Goal: Task Accomplishment & Management: Complete application form

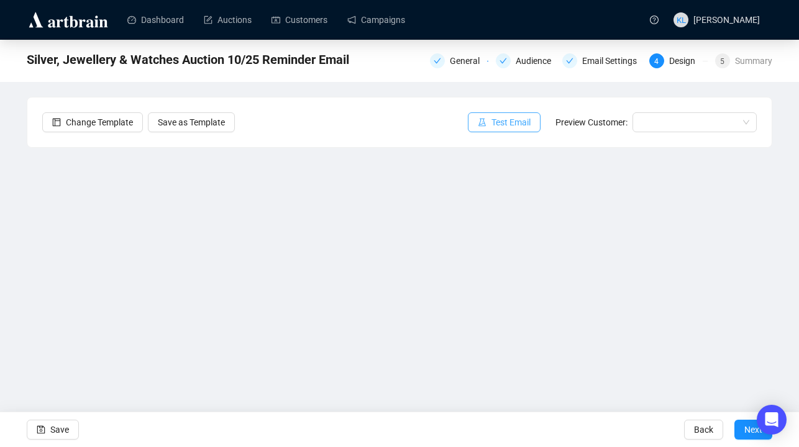
click at [503, 126] on span "Test Email" at bounding box center [510, 123] width 39 height 14
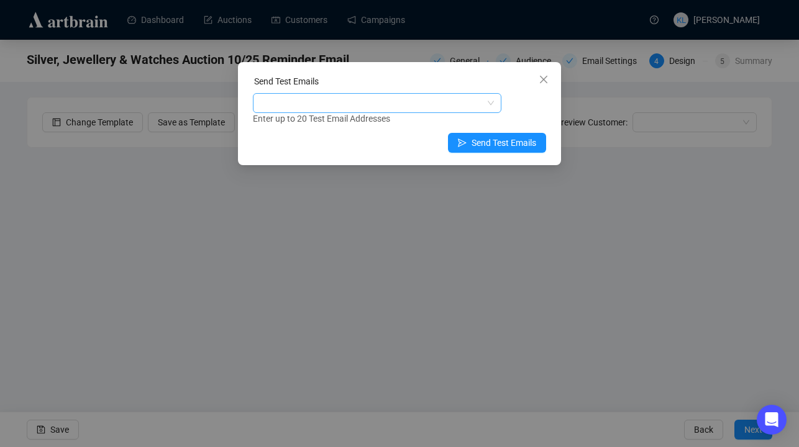
click at [388, 105] on div at bounding box center [370, 102] width 230 height 17
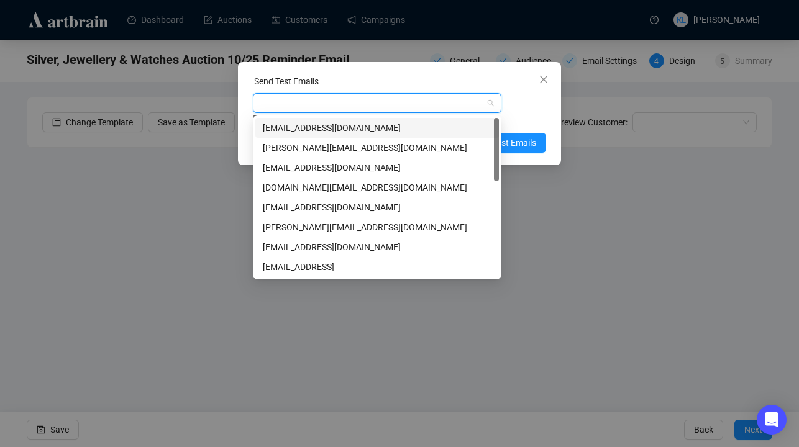
click at [391, 120] on div "[EMAIL_ADDRESS][DOMAIN_NAME]" at bounding box center [377, 128] width 244 height 20
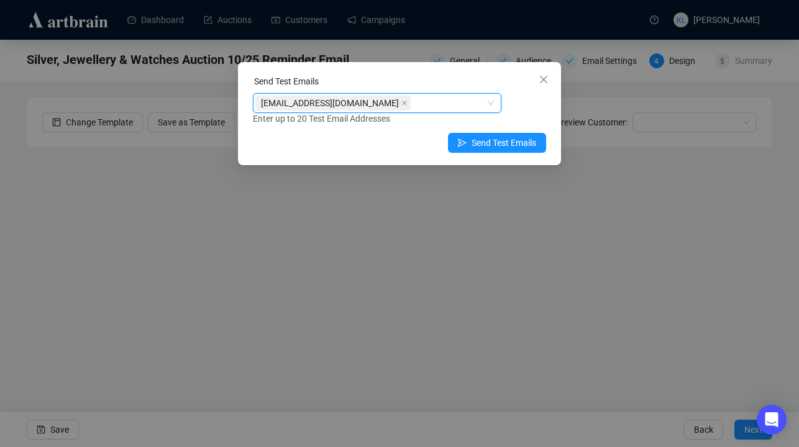
click at [500, 95] on div "[EMAIL_ADDRESS][DOMAIN_NAME]" at bounding box center [377, 103] width 249 height 20
click at [515, 140] on span "Send Test Emails" at bounding box center [504, 143] width 65 height 14
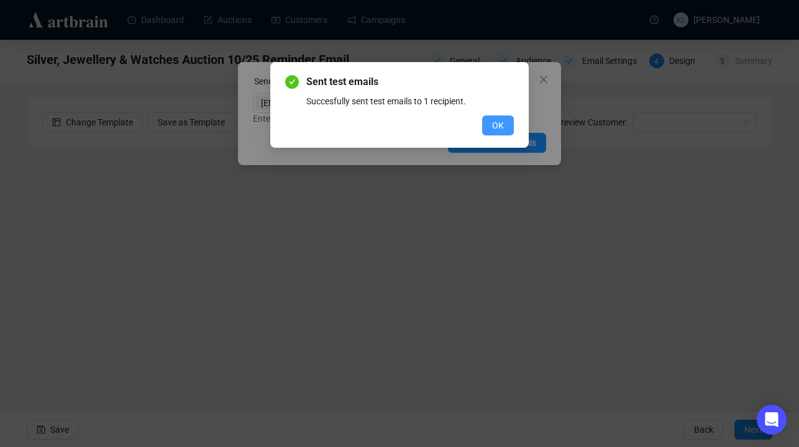
click at [495, 118] on button "OK" at bounding box center [498, 126] width 32 height 20
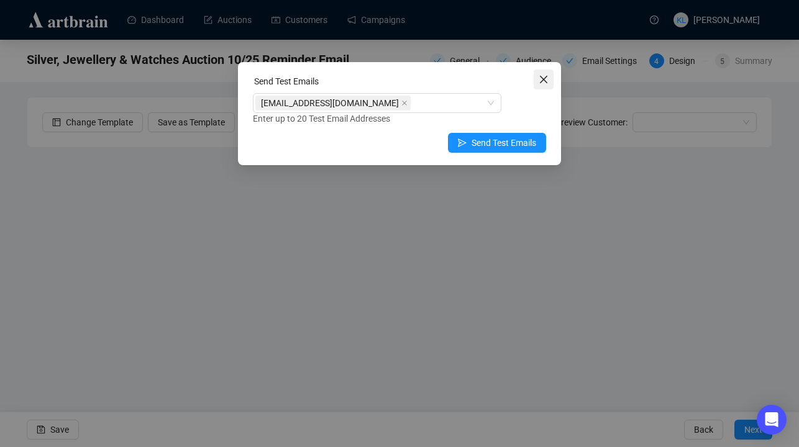
click at [546, 81] on icon "close" at bounding box center [544, 80] width 10 height 10
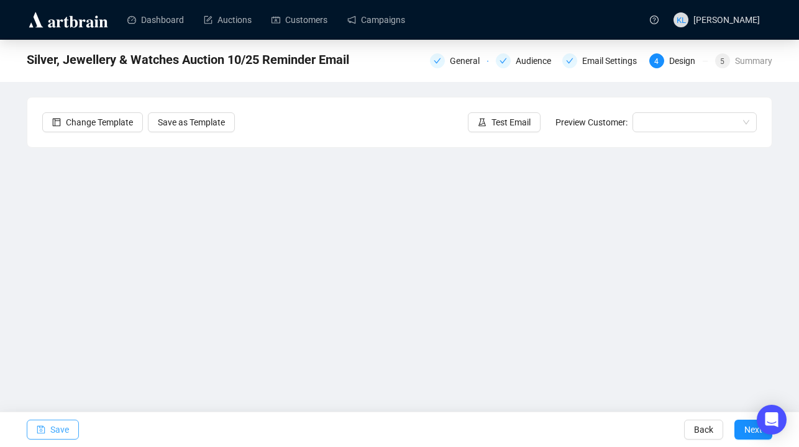
click at [48, 426] on button "Save" at bounding box center [53, 430] width 52 height 20
click at [66, 428] on span "Save" at bounding box center [59, 430] width 19 height 35
click at [491, 124] on span "Test Email" at bounding box center [510, 123] width 39 height 14
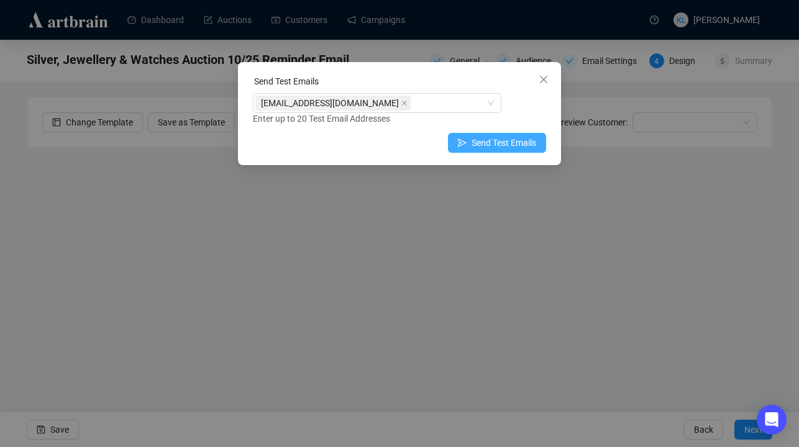
click at [462, 143] on icon "send" at bounding box center [462, 143] width 9 height 9
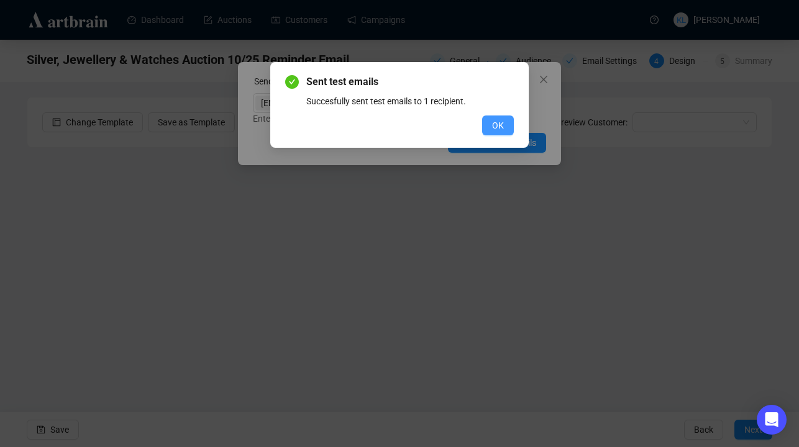
click at [483, 134] on button "OK" at bounding box center [498, 126] width 32 height 20
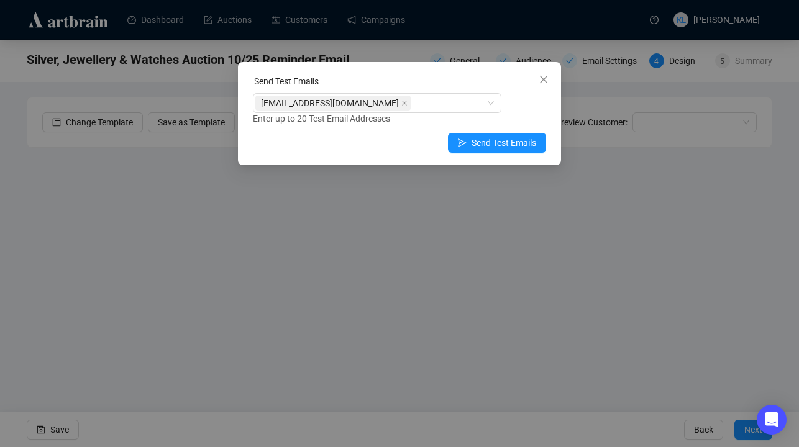
click at [537, 80] on span "Close" at bounding box center [544, 80] width 20 height 10
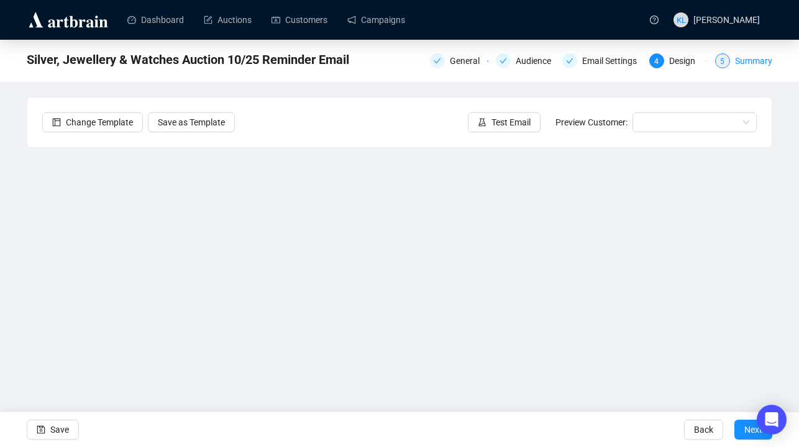
click at [729, 53] on div "5 Summary" at bounding box center [743, 60] width 57 height 15
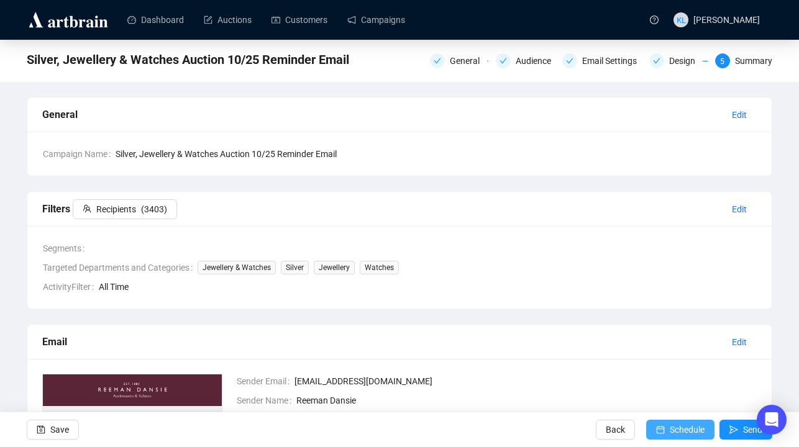
click at [670, 428] on span "Schedule" at bounding box center [687, 430] width 35 height 35
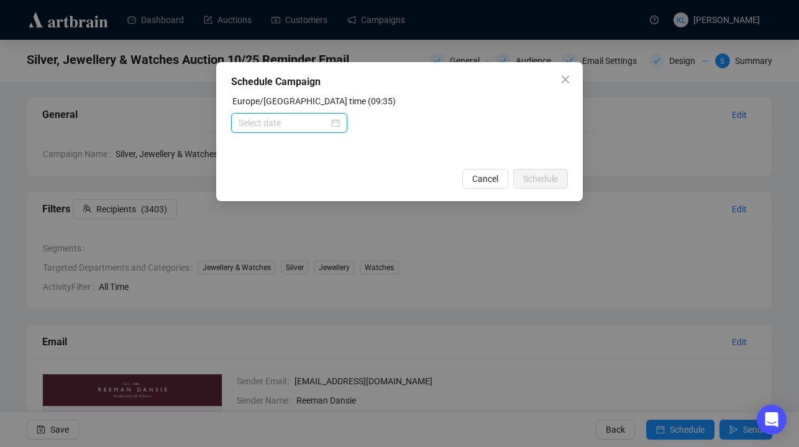
click at [249, 123] on input at bounding box center [284, 123] width 90 height 14
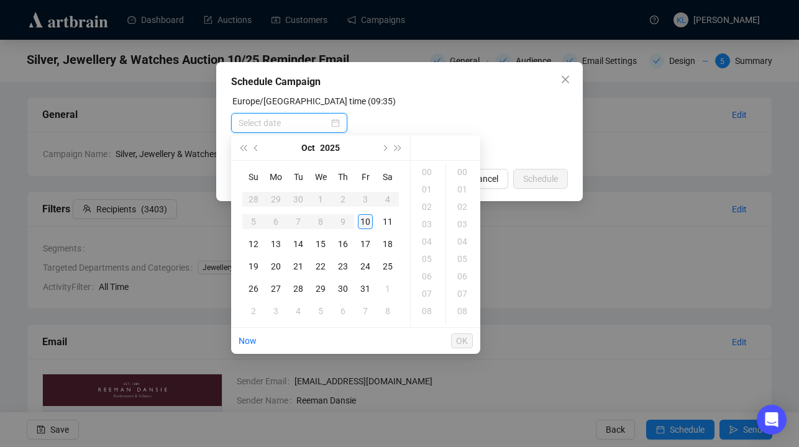
type input "[DATE] 00:00"
click at [383, 217] on div "11" at bounding box center [387, 221] width 15 height 15
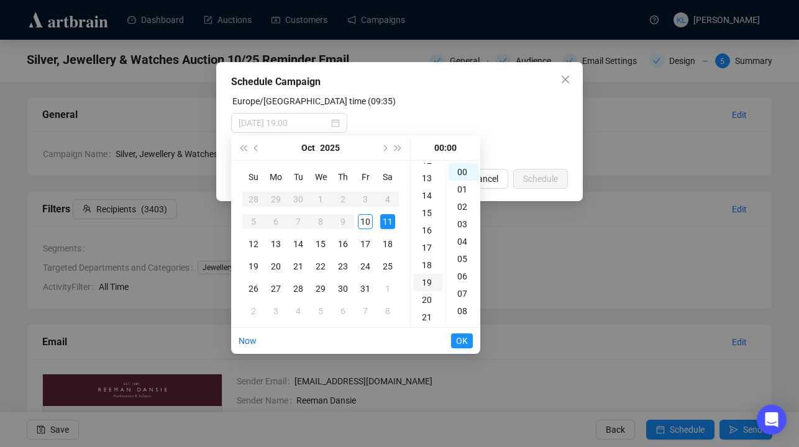
click at [425, 285] on div "19" at bounding box center [428, 282] width 30 height 17
type input "[DATE] 19:00"
click at [465, 334] on span "OK" at bounding box center [462, 341] width 12 height 24
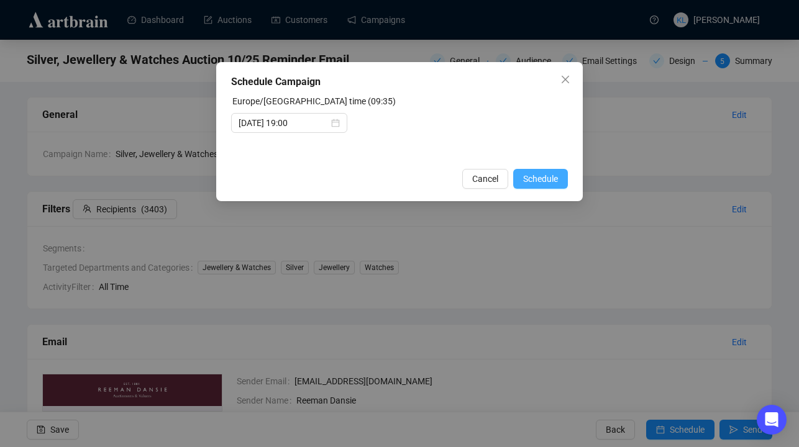
click at [531, 177] on span "Schedule" at bounding box center [540, 179] width 35 height 14
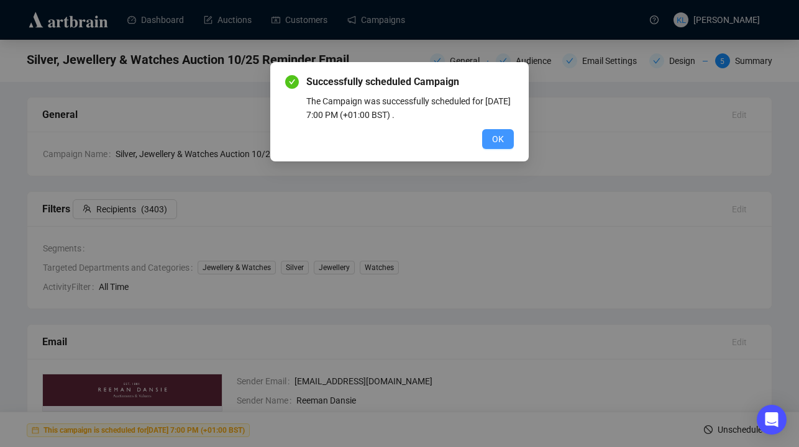
click at [491, 130] on button "OK" at bounding box center [498, 139] width 32 height 20
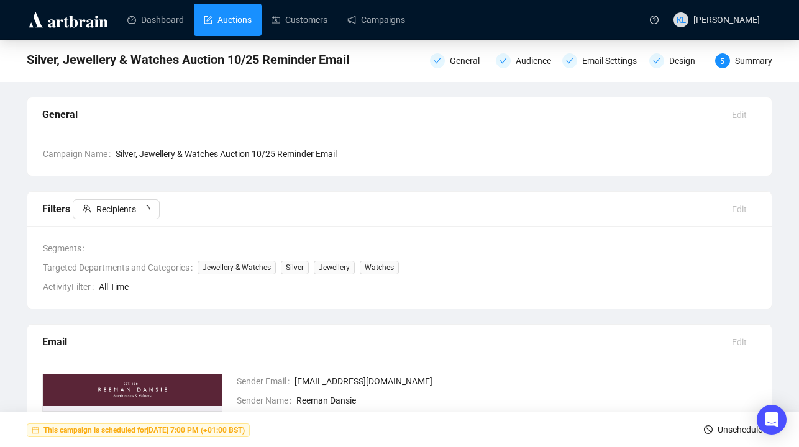
click at [246, 12] on link "Auctions" at bounding box center [228, 20] width 48 height 32
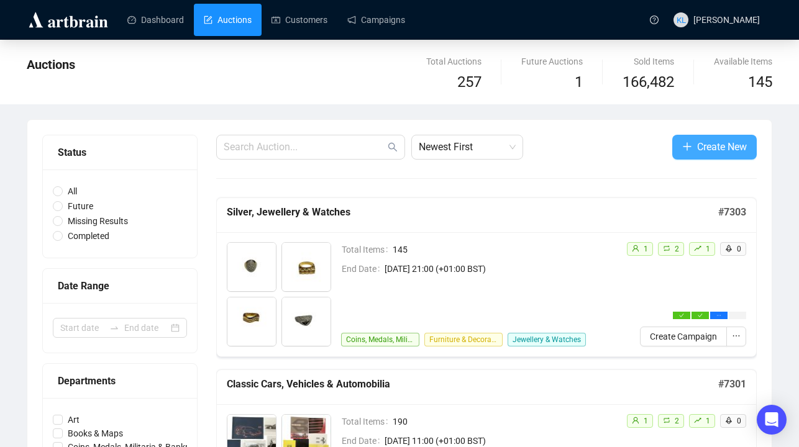
click at [692, 145] on button "Create New" at bounding box center [714, 147] width 84 height 25
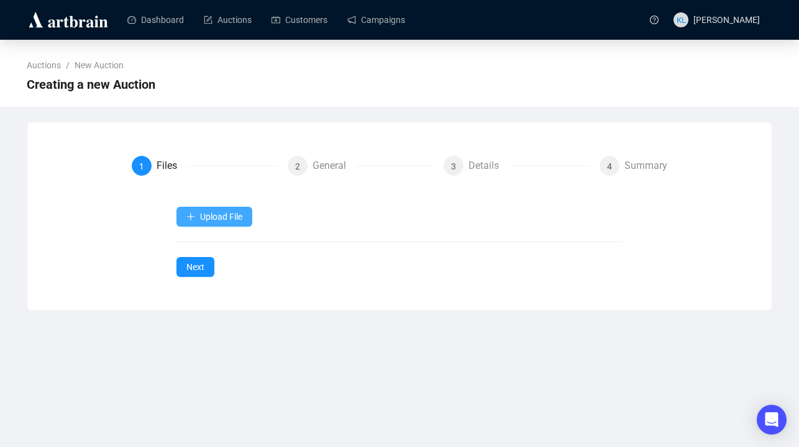
click at [234, 212] on span "Upload File" at bounding box center [221, 217] width 42 height 10
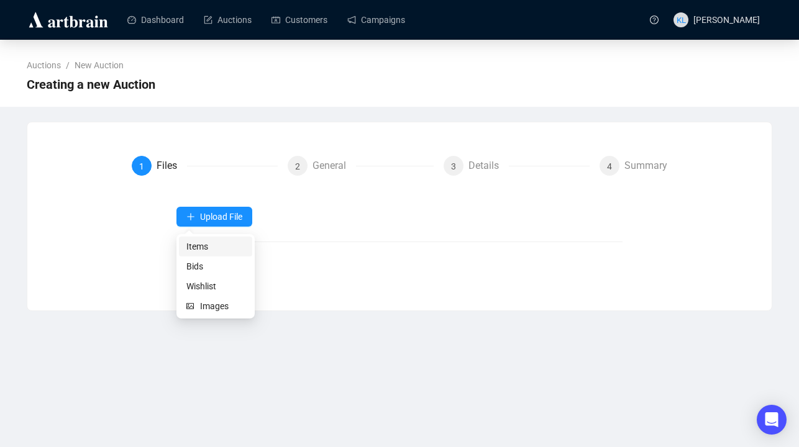
click at [211, 252] on span "Items" at bounding box center [215, 247] width 58 height 14
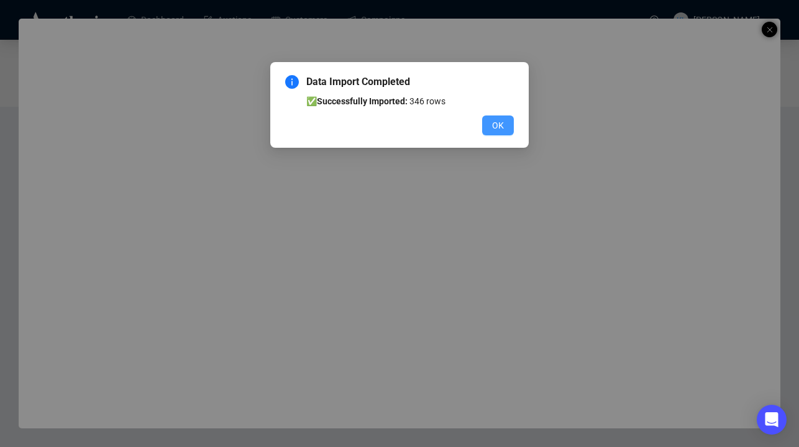
click at [486, 126] on button "OK" at bounding box center [498, 126] width 32 height 20
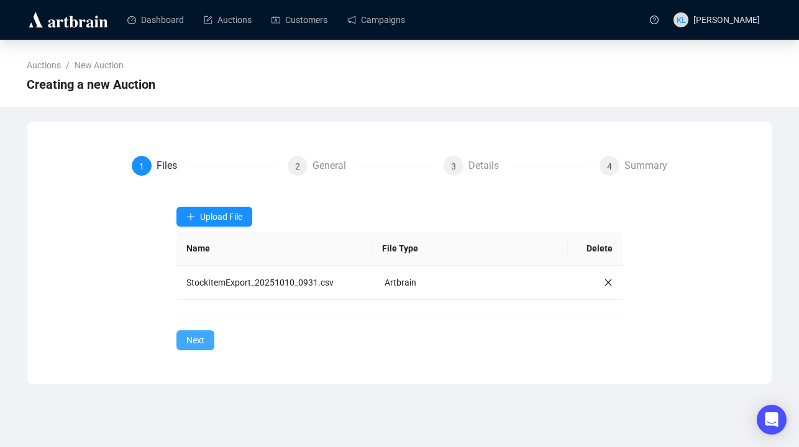
click at [191, 343] on span "Next" at bounding box center [195, 341] width 18 height 14
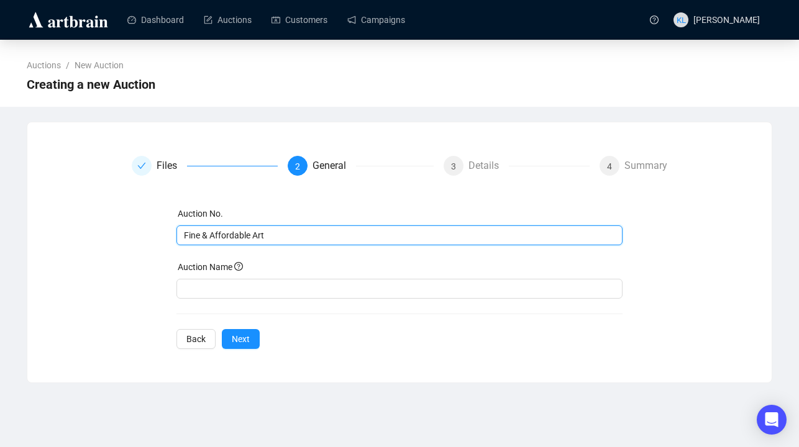
click at [229, 236] on input "Fine & Affordable Art" at bounding box center [398, 236] width 429 height 14
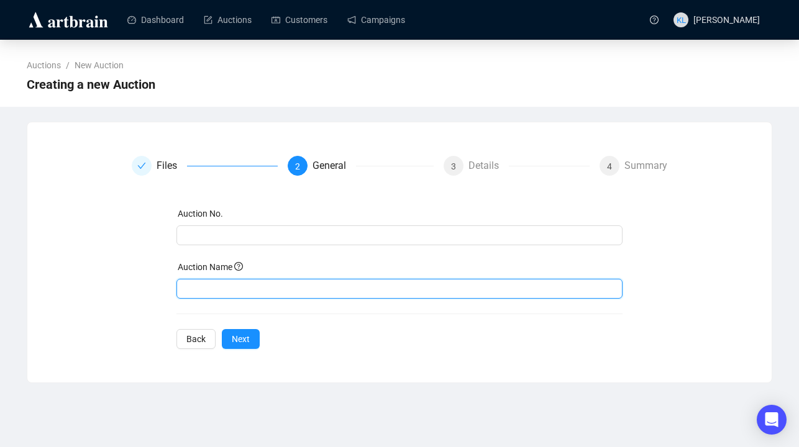
click at [226, 284] on input "text" at bounding box center [399, 289] width 447 height 20
paste input "Fine & Affordable Art"
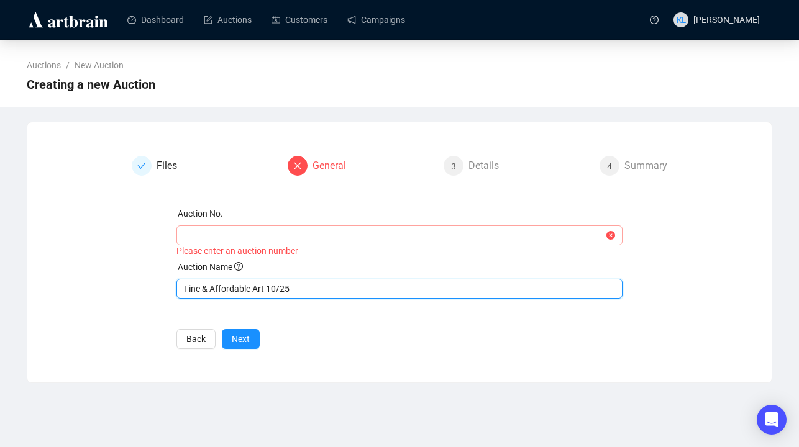
type input "Fine & Affordable Art 10/25"
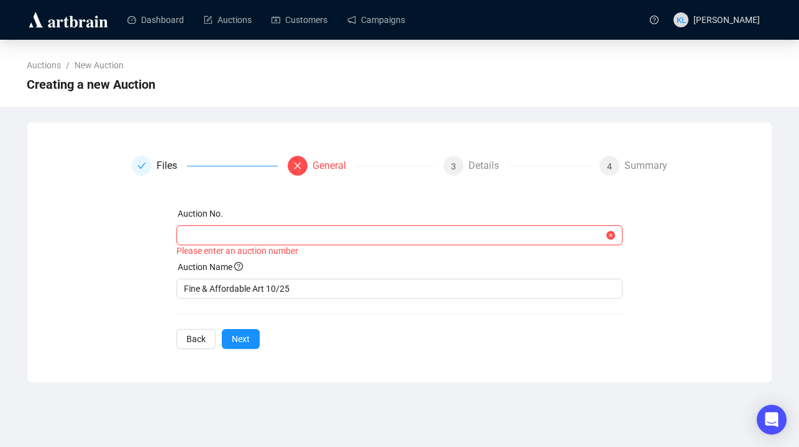
click at [230, 234] on input "text" at bounding box center [394, 236] width 421 height 14
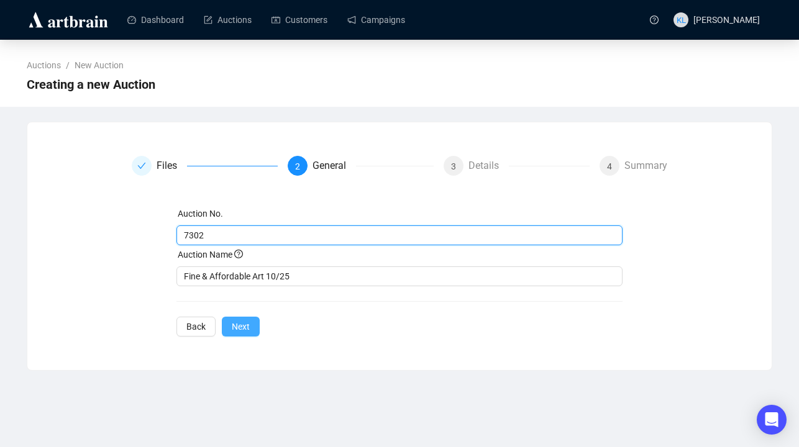
type input "7302"
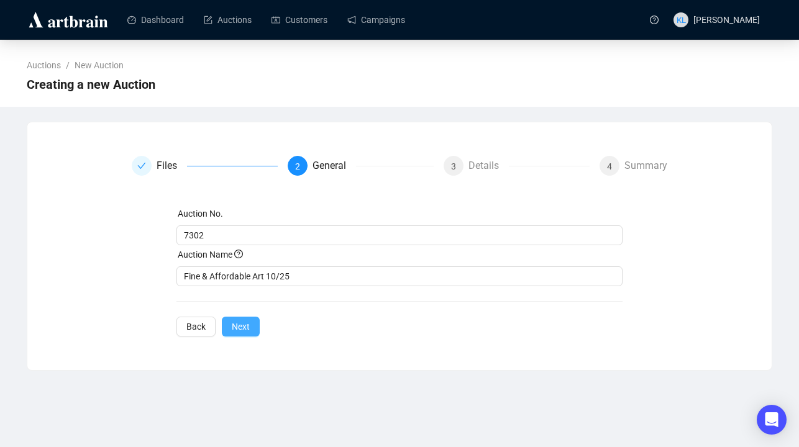
click at [247, 327] on span "Next" at bounding box center [241, 327] width 18 height 14
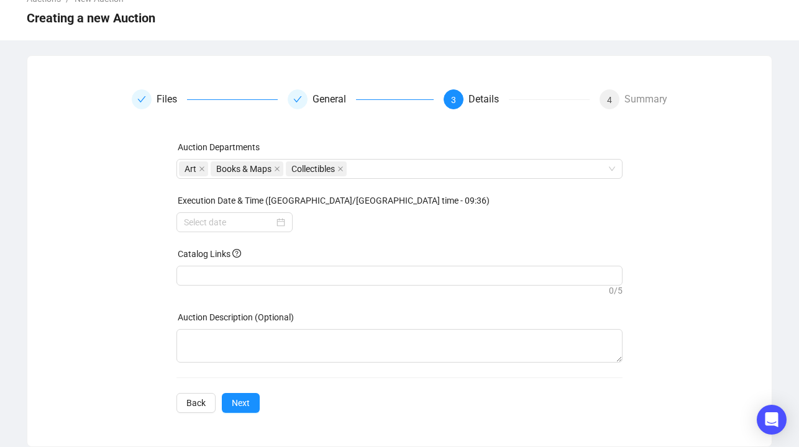
scroll to position [66, 0]
click at [253, 218] on input at bounding box center [229, 223] width 90 height 14
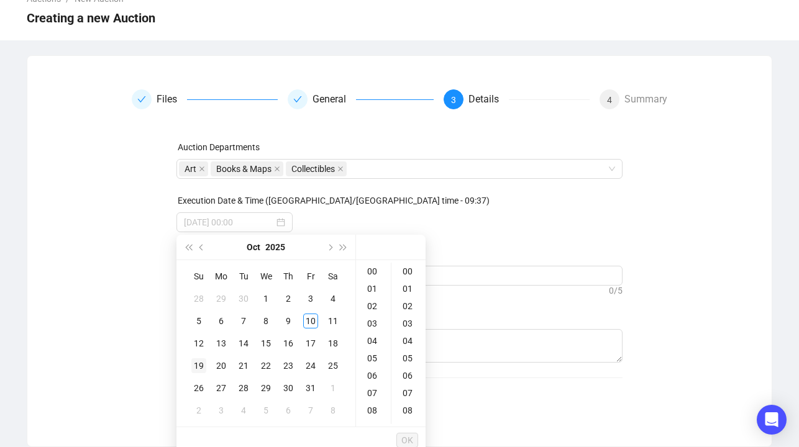
click at [203, 365] on div "19" at bounding box center [198, 365] width 15 height 15
click at [373, 275] on div "21" at bounding box center [373, 275] width 30 height 17
type input "[DATE] 21:00"
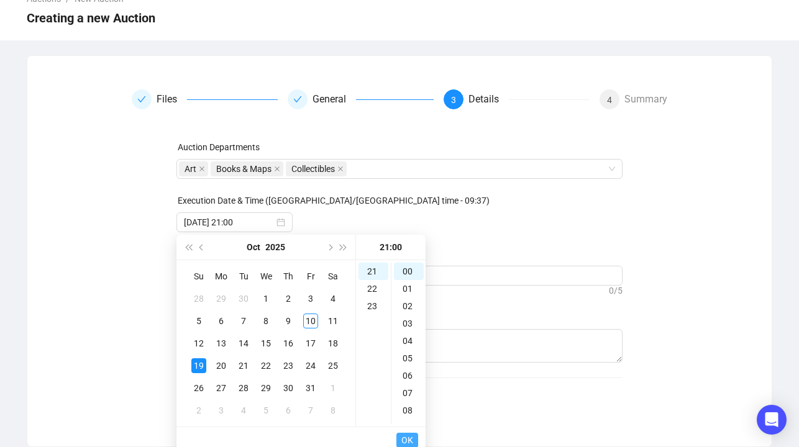
click at [410, 433] on span "OK" at bounding box center [407, 441] width 12 height 24
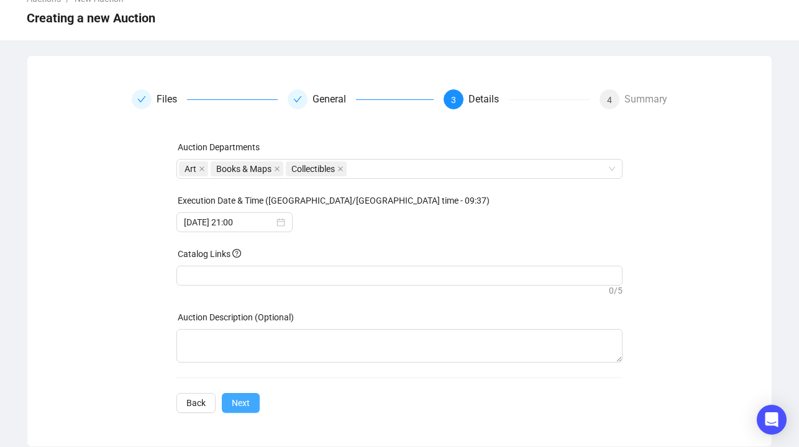
click at [239, 408] on span "Next" at bounding box center [241, 403] width 18 height 14
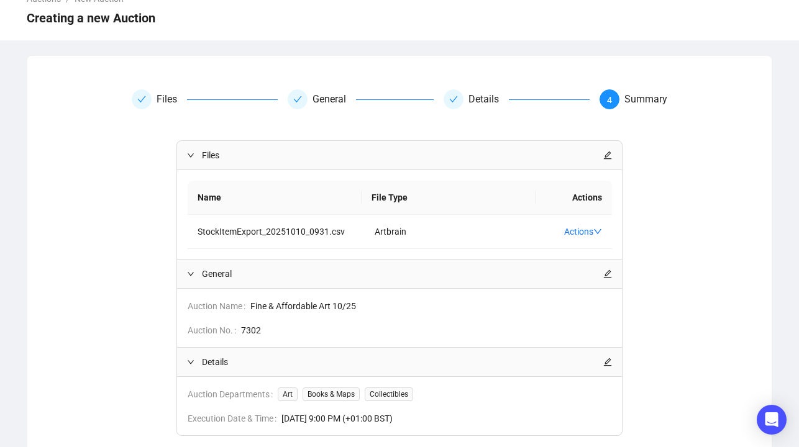
scroll to position [156, 0]
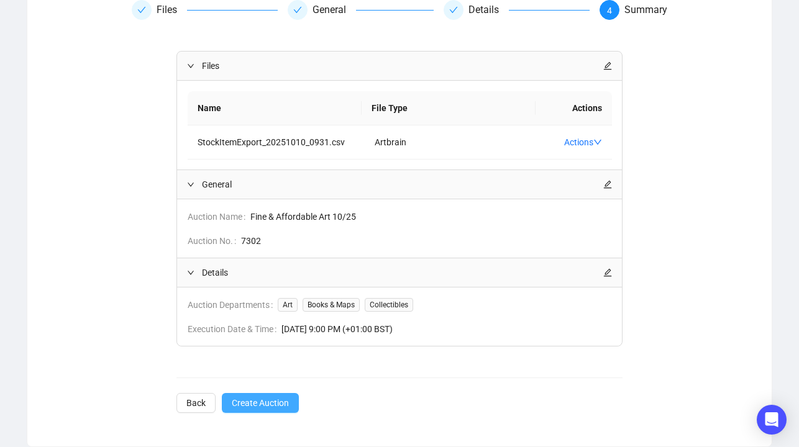
click at [289, 398] on span "Create Auction" at bounding box center [260, 403] width 57 height 14
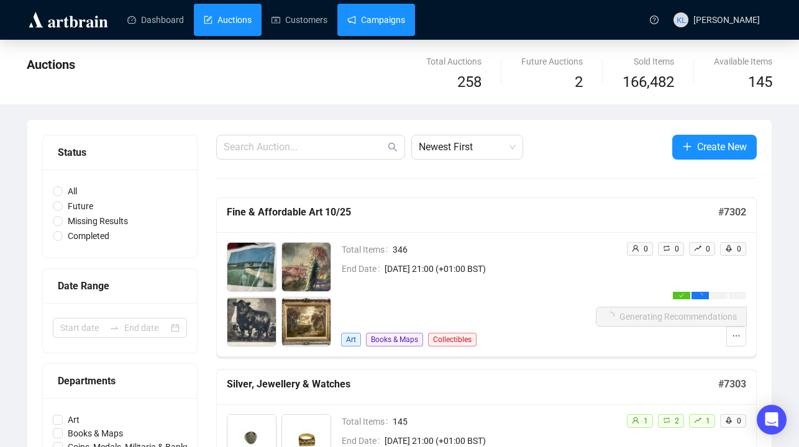
click at [391, 25] on link "Campaigns" at bounding box center [376, 20] width 58 height 32
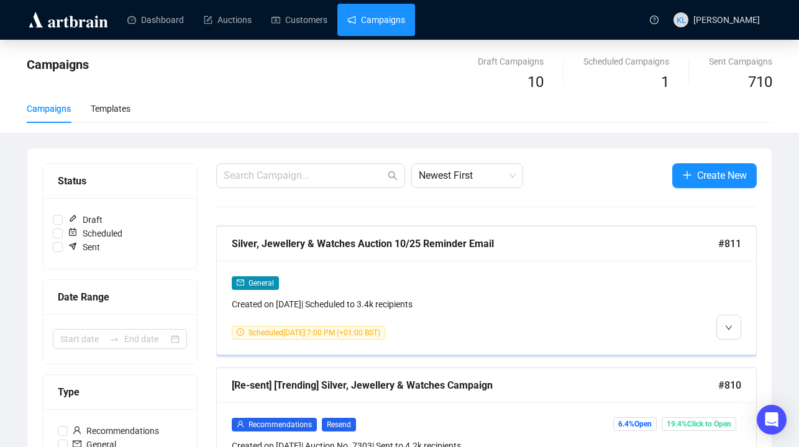
scroll to position [71, 0]
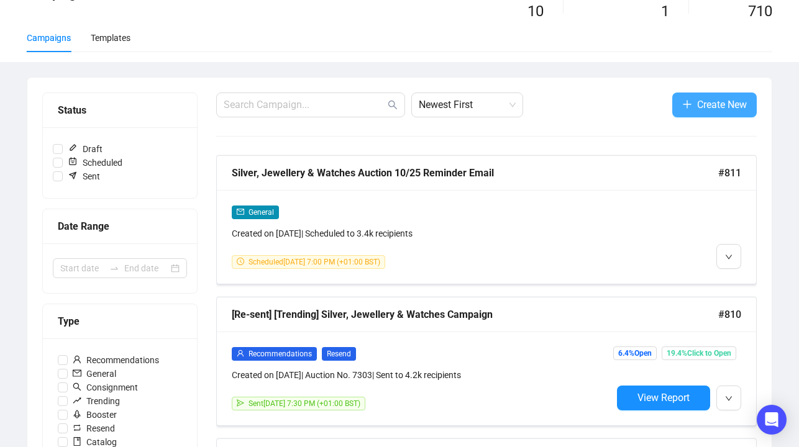
click at [708, 113] on button "Create New" at bounding box center [714, 105] width 84 height 25
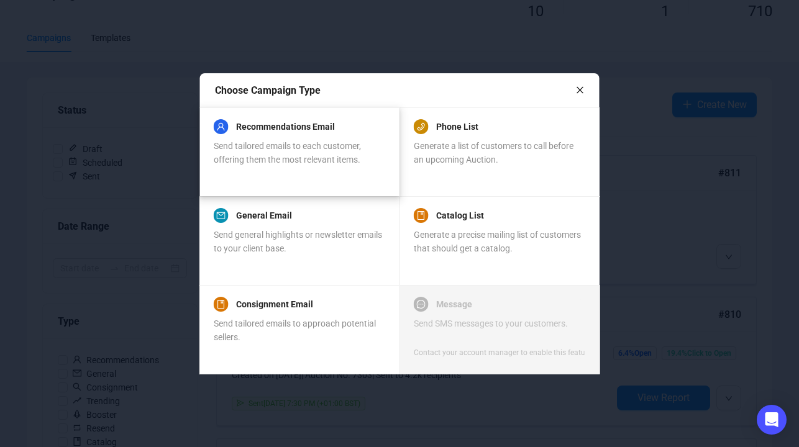
click at [327, 144] on span "Send tailored emails to each customer, offering them the most relevant items." at bounding box center [287, 153] width 147 height 24
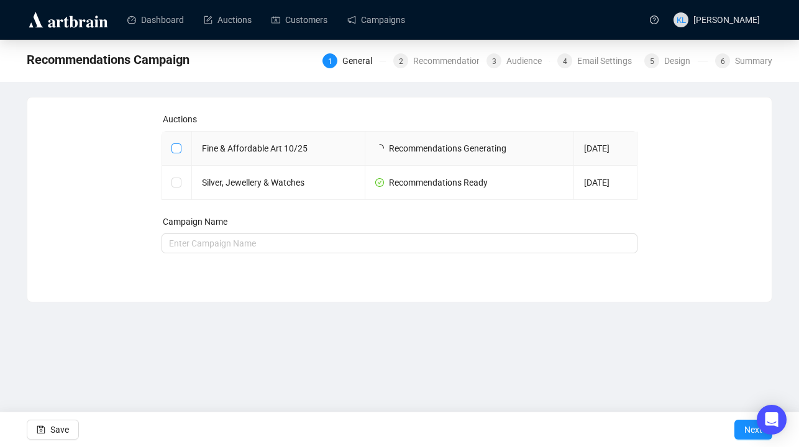
click at [176, 147] on input "checkbox" at bounding box center [175, 148] width 9 height 9
checkbox input "true"
type input "Fine & Affordable Art 10/25 Campaign"
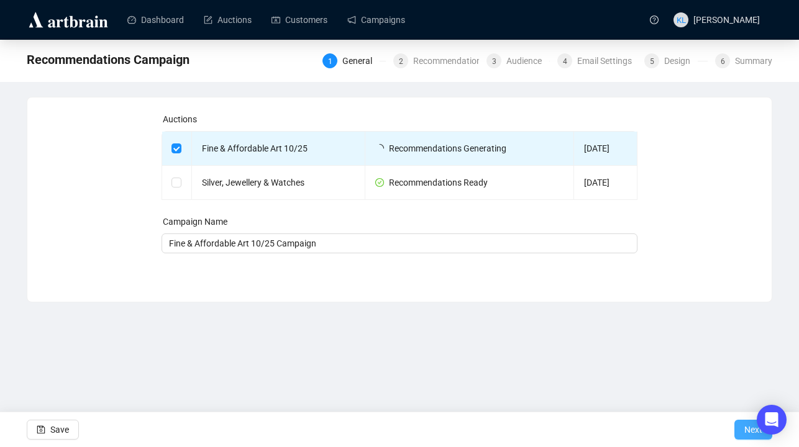
click at [738, 429] on button "Next" at bounding box center [753, 430] width 38 height 20
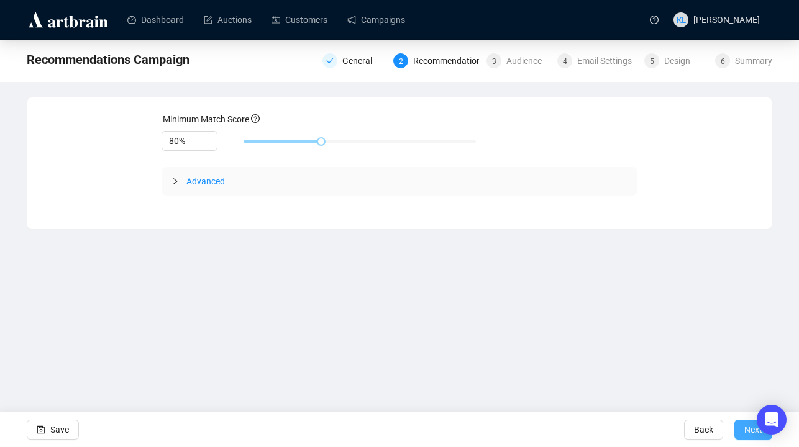
click at [738, 429] on button "Next" at bounding box center [753, 430] width 38 height 20
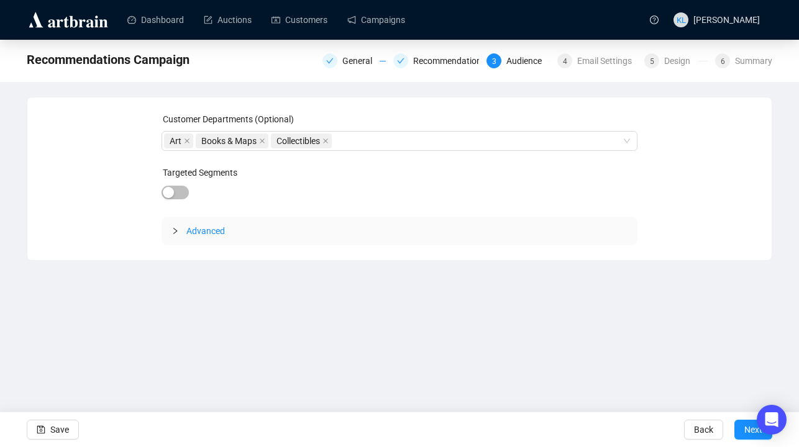
click at [738, 429] on button "Next" at bounding box center [753, 430] width 38 height 20
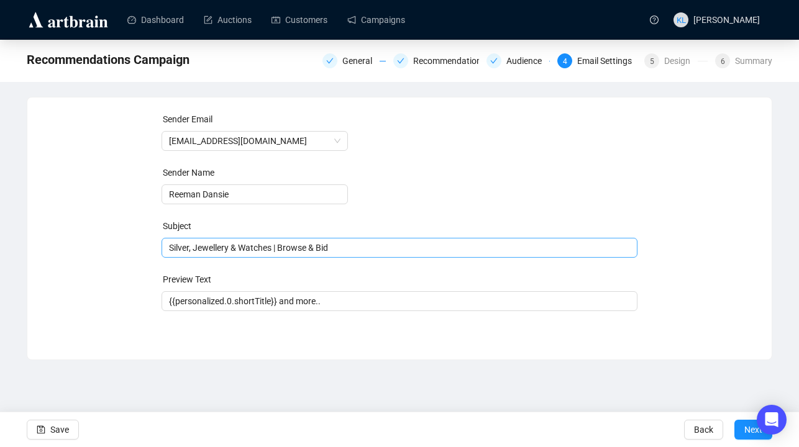
click at [296, 252] on span "Silver, Jewellery & Watches | Browse & Bid" at bounding box center [400, 248] width 477 height 10
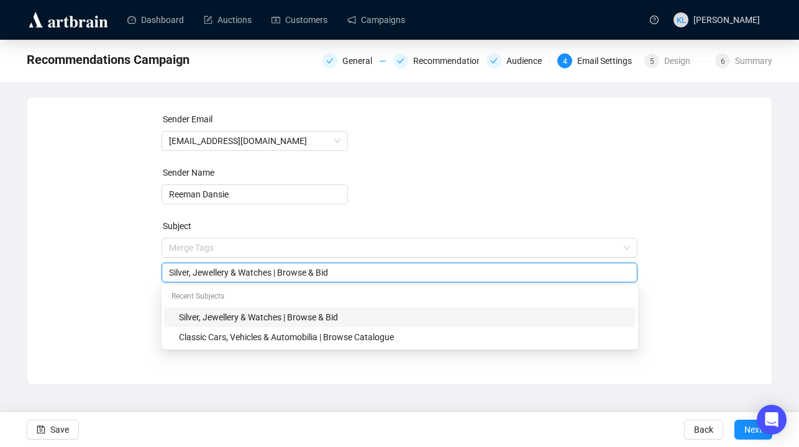
click at [331, 318] on div "Silver, Jewellery & Watches | Browse & Bid" at bounding box center [403, 318] width 449 height 14
drag, startPoint x: 279, startPoint y: 275, endPoint x: 168, endPoint y: 276, distance: 110.6
click at [169, 276] on input "Silver, Jewellery & Watches | Browse & Bid" at bounding box center [400, 273] width 462 height 14
type input "Fine & Affordable Art | Browse & Bid"
click at [57, 269] on div "Sender Email [EMAIL_ADDRESS][DOMAIN_NAME] Sender Name Reeman Dansie Subject Mer…" at bounding box center [399, 231] width 714 height 239
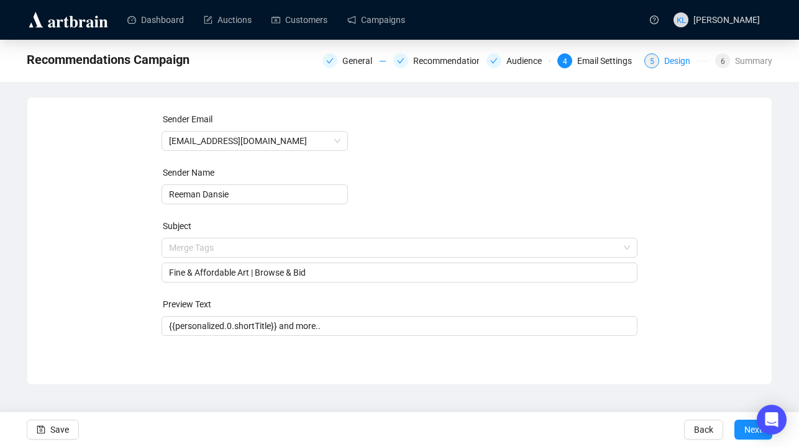
click at [657, 60] on div "5 Design" at bounding box center [675, 60] width 63 height 15
click at [670, 57] on div "Design" at bounding box center [681, 60] width 34 height 15
click at [750, 431] on span "Next" at bounding box center [753, 430] width 18 height 35
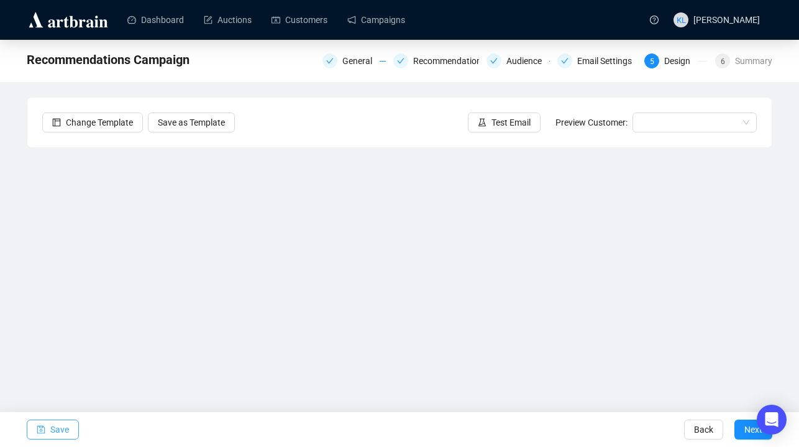
click at [63, 426] on span "Save" at bounding box center [59, 429] width 19 height 35
